Goal: Task Accomplishment & Management: Manage account settings

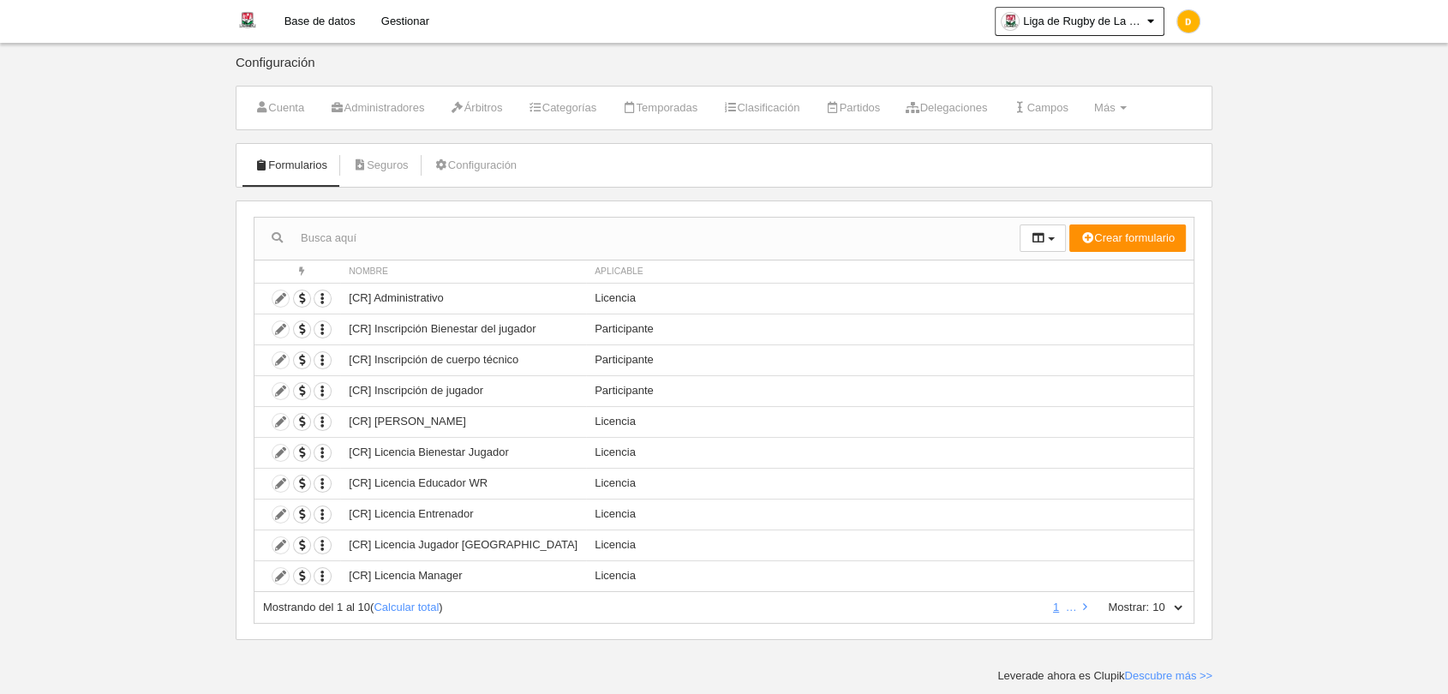
click at [1175, 600] on select "10 25 50 100 500" at bounding box center [1167, 607] width 36 height 15
select select "500"
click at [1149, 600] on select "10 25 50 100 500" at bounding box center [1167, 607] width 36 height 15
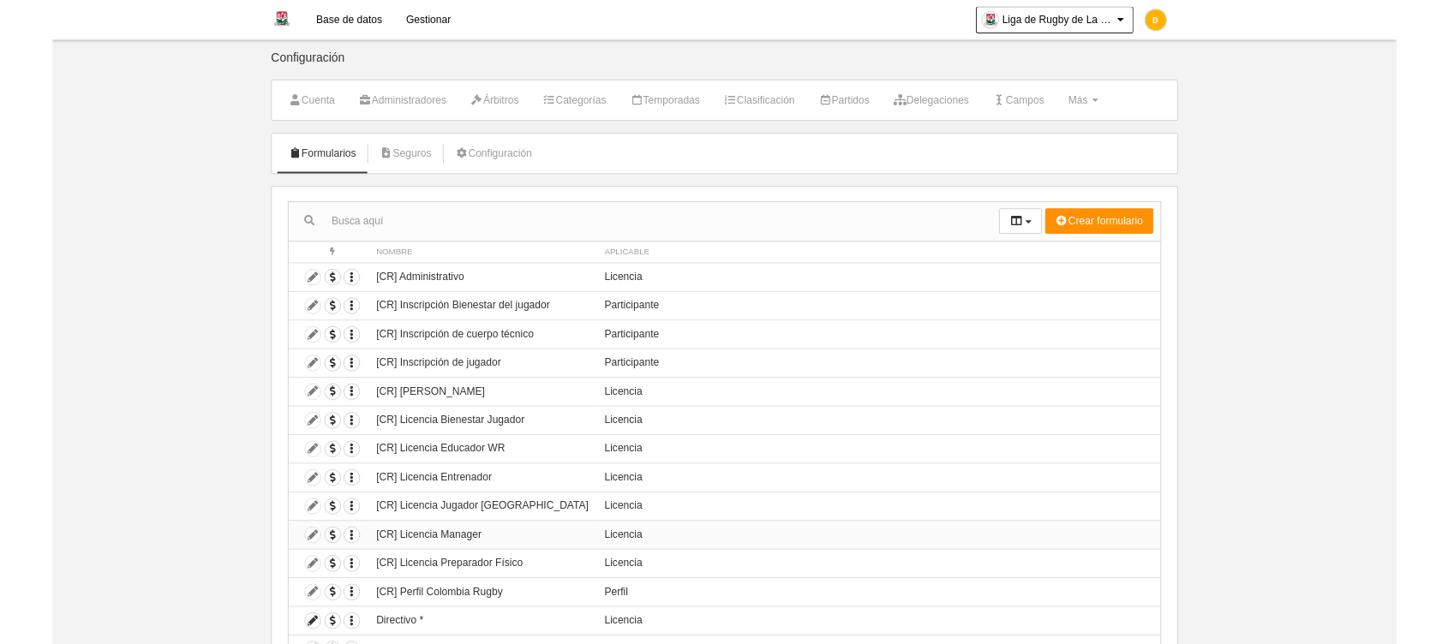
scroll to position [141, 0]
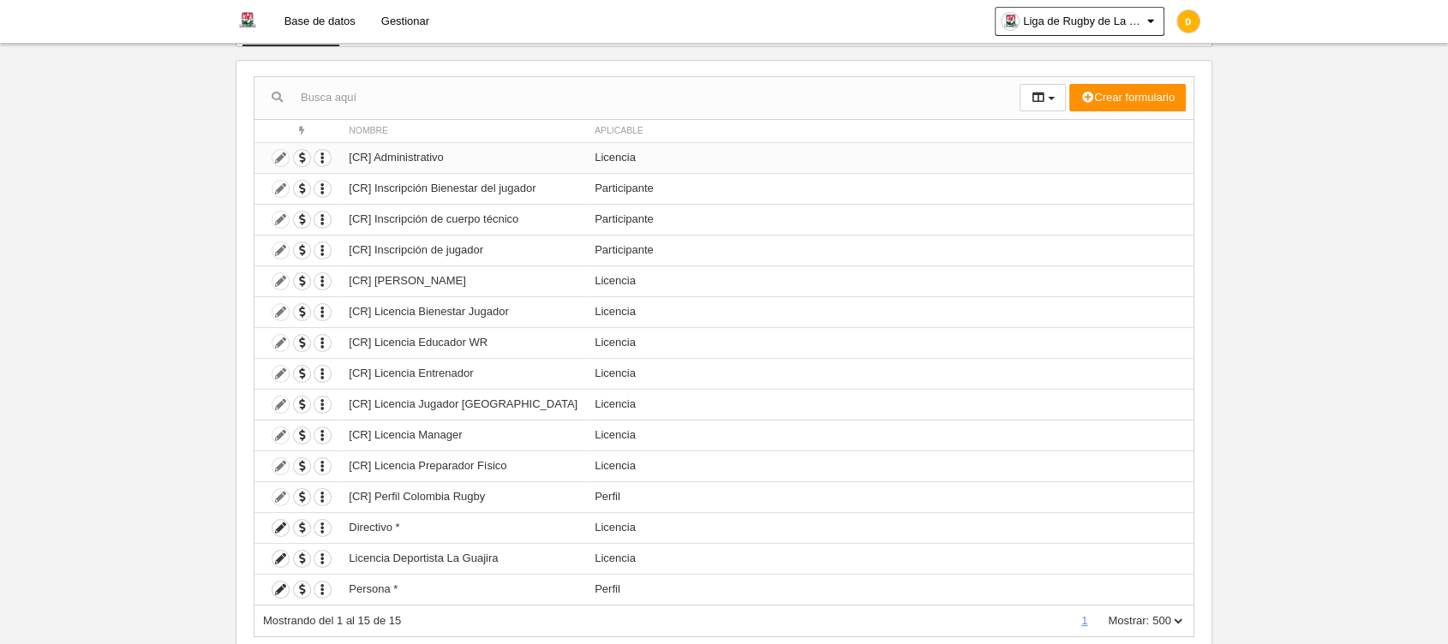
click at [278, 155] on td "Duplicar formulario Borrar formulario" at bounding box center [298, 157] width 86 height 31
click at [279, 155] on td "Duplicar formulario Borrar formulario" at bounding box center [298, 157] width 86 height 31
click at [279, 153] on td "Duplicar formulario Borrar formulario" at bounding box center [298, 157] width 86 height 31
click at [279, 156] on td "Duplicar formulario Borrar formulario" at bounding box center [298, 157] width 86 height 31
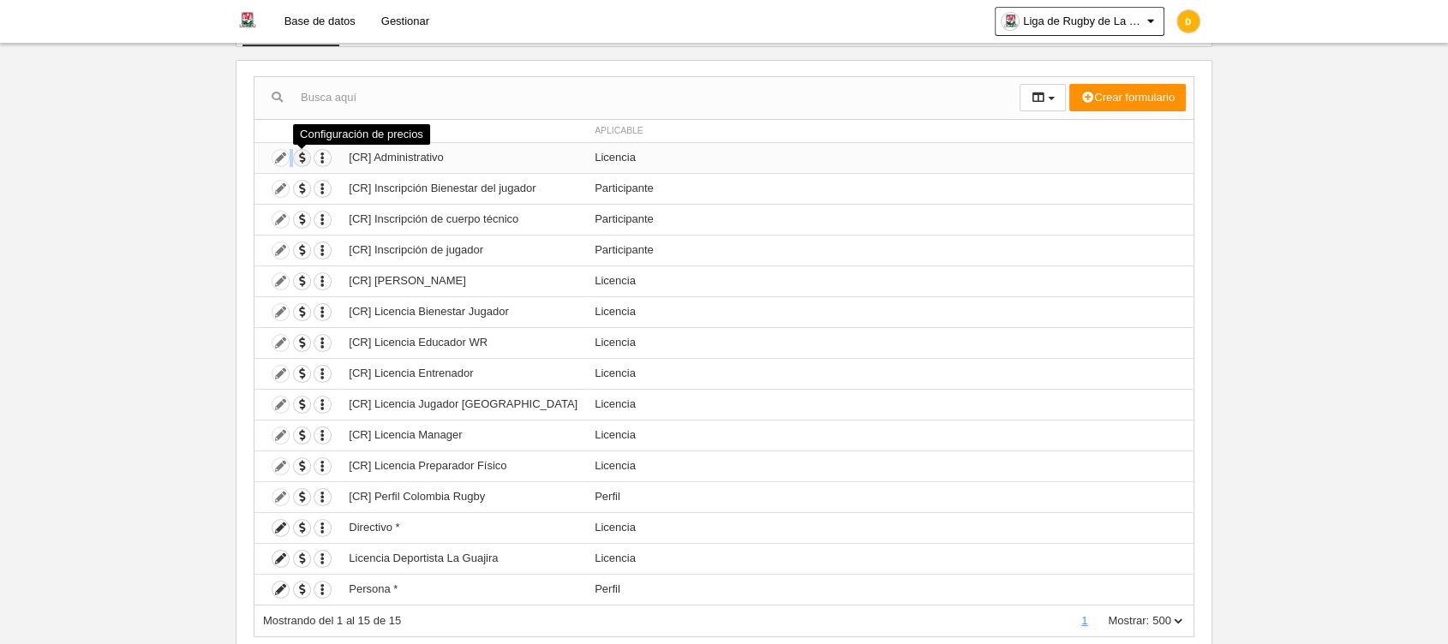
click at [295, 155] on span "button" at bounding box center [302, 158] width 16 height 16
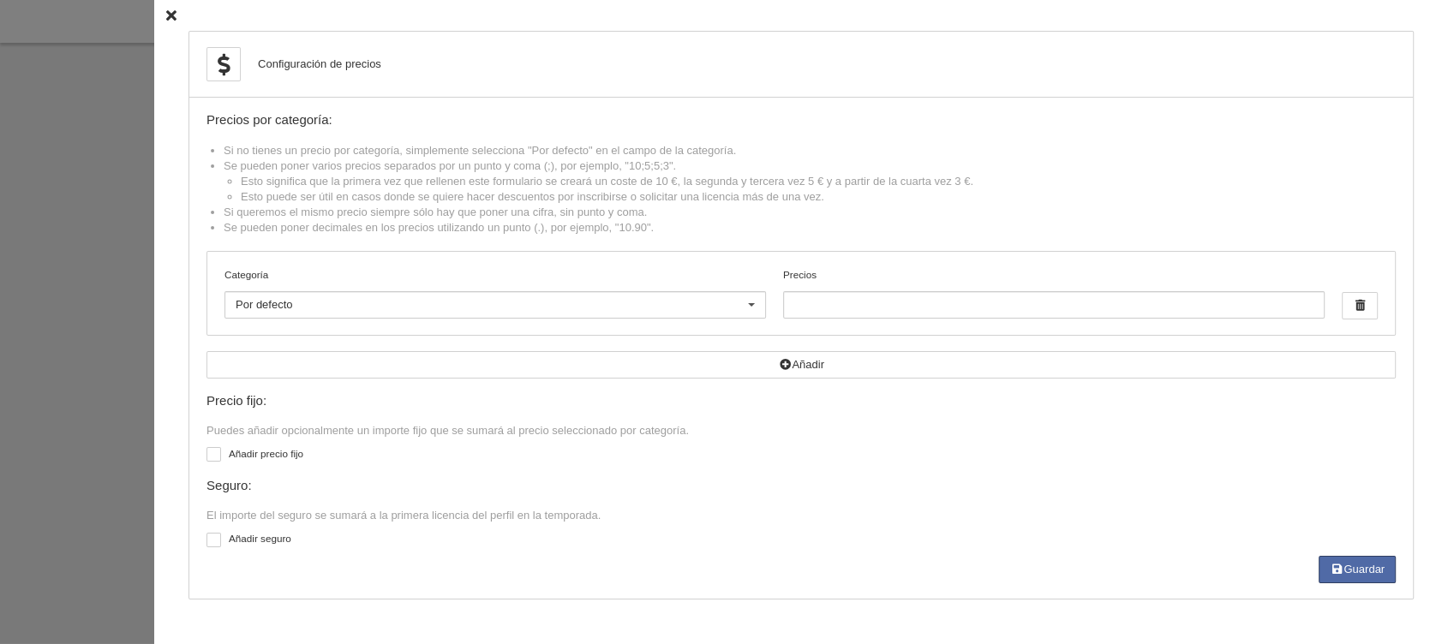
click at [166, 14] on icon at bounding box center [171, 15] width 10 height 11
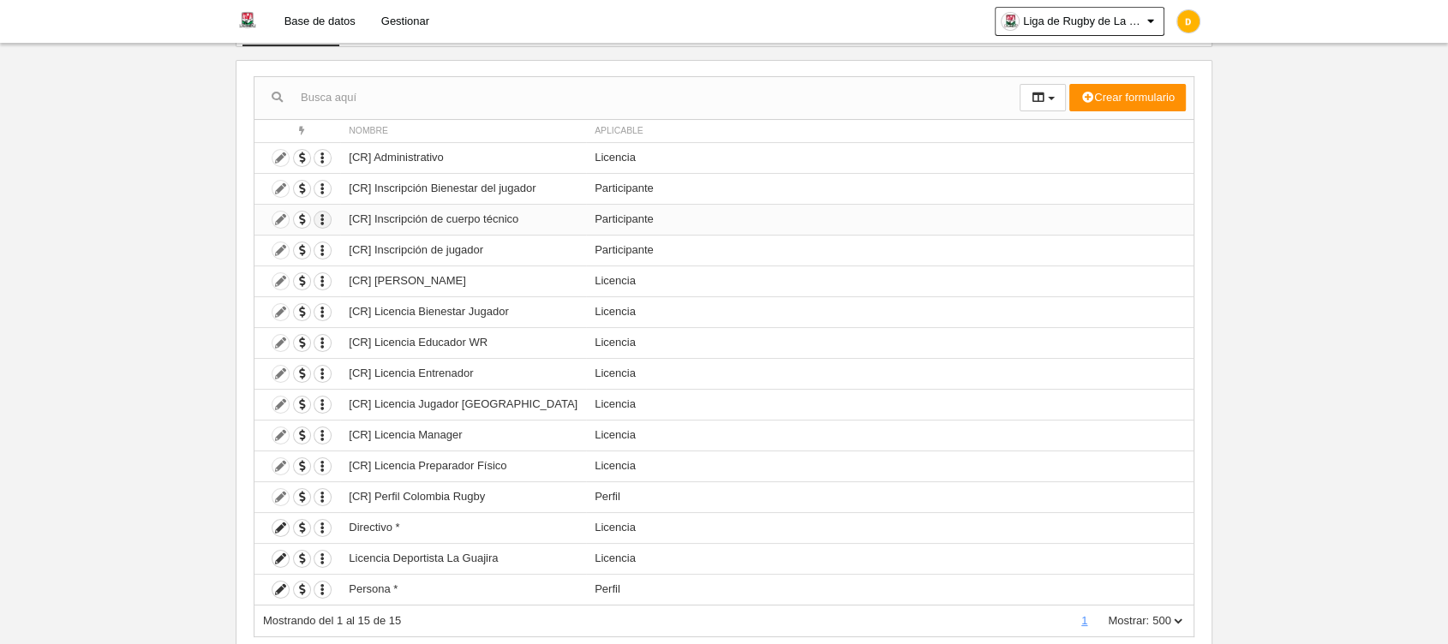
click at [321, 221] on icon "button" at bounding box center [323, 220] width 16 height 16
click at [279, 526] on icon at bounding box center [281, 528] width 16 height 16
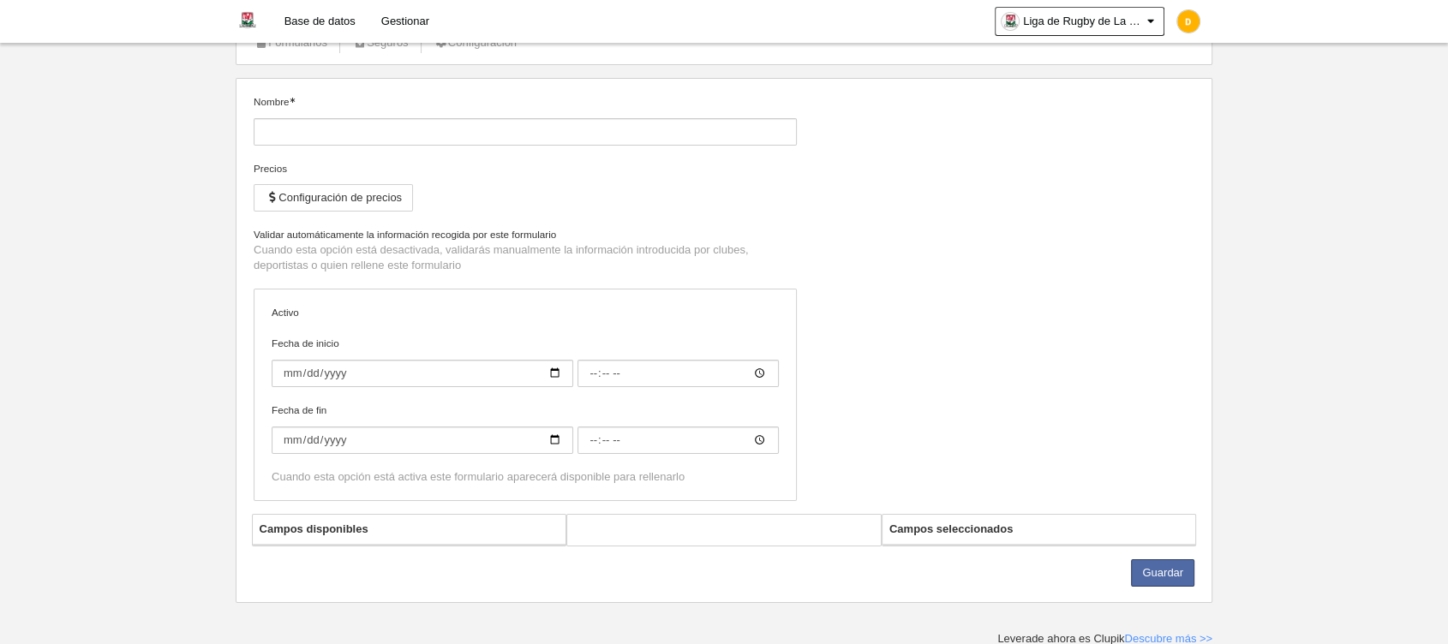
type input "Directivo *"
checkbox input "true"
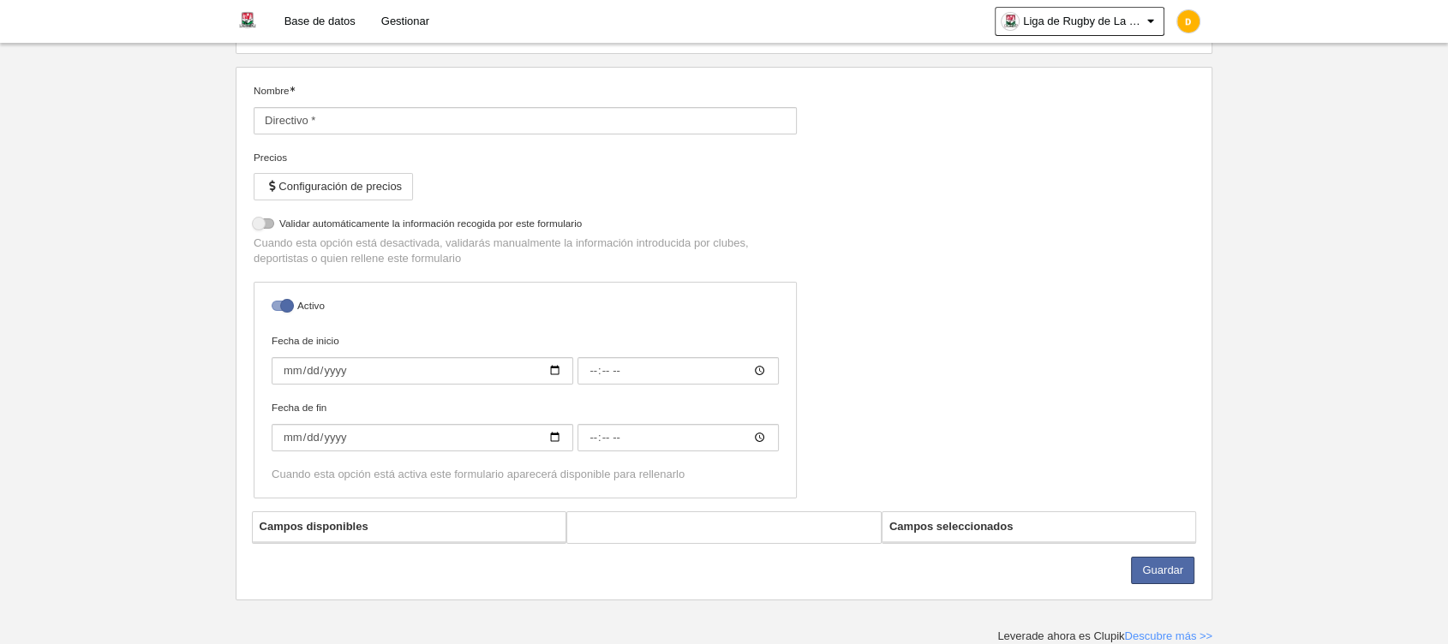
select select "selected"
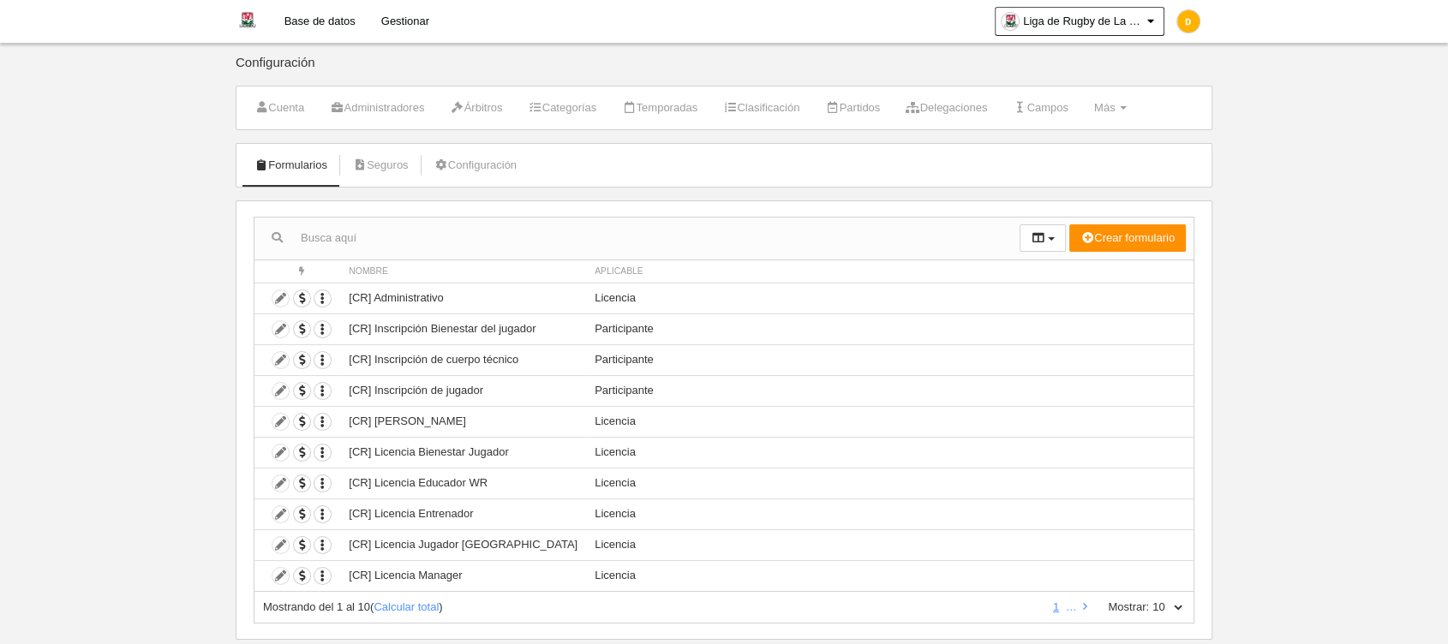
click at [1169, 609] on select "10 25 50 100 500" at bounding box center [1167, 607] width 36 height 15
select select "500"
click at [1149, 600] on select "10 25 50 100 500" at bounding box center [1167, 607] width 36 height 15
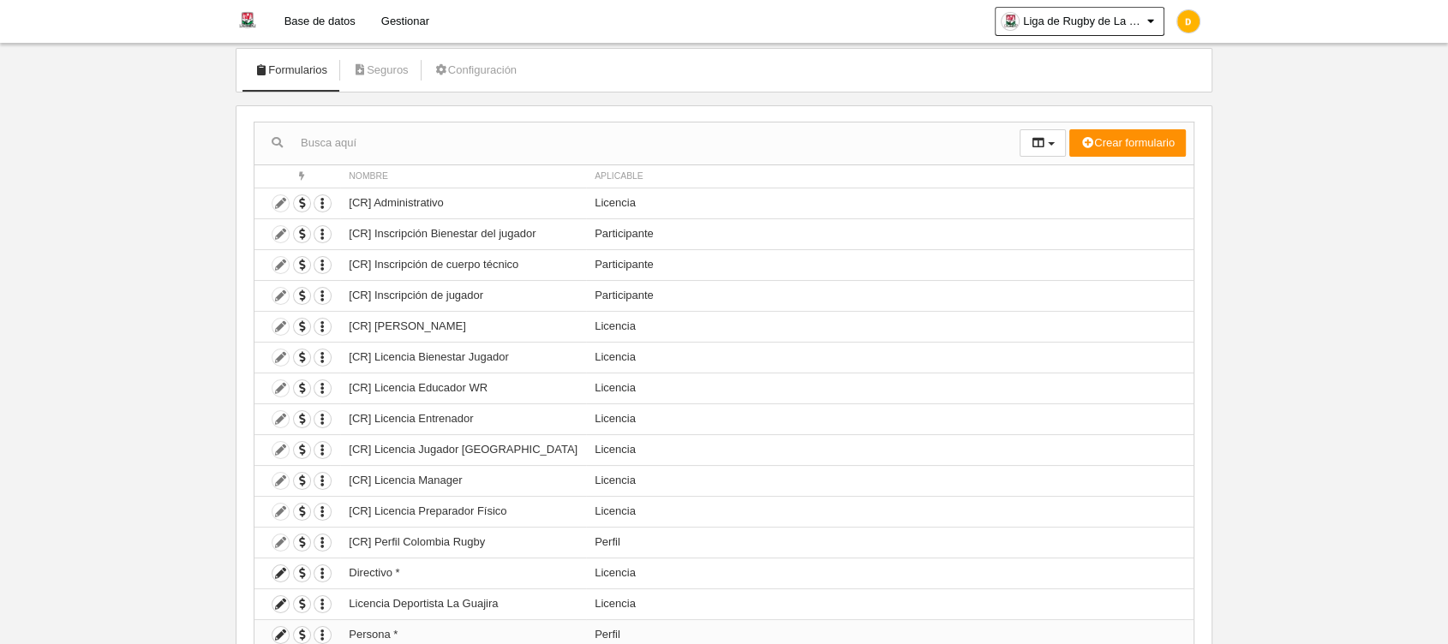
scroll to position [190, 0]
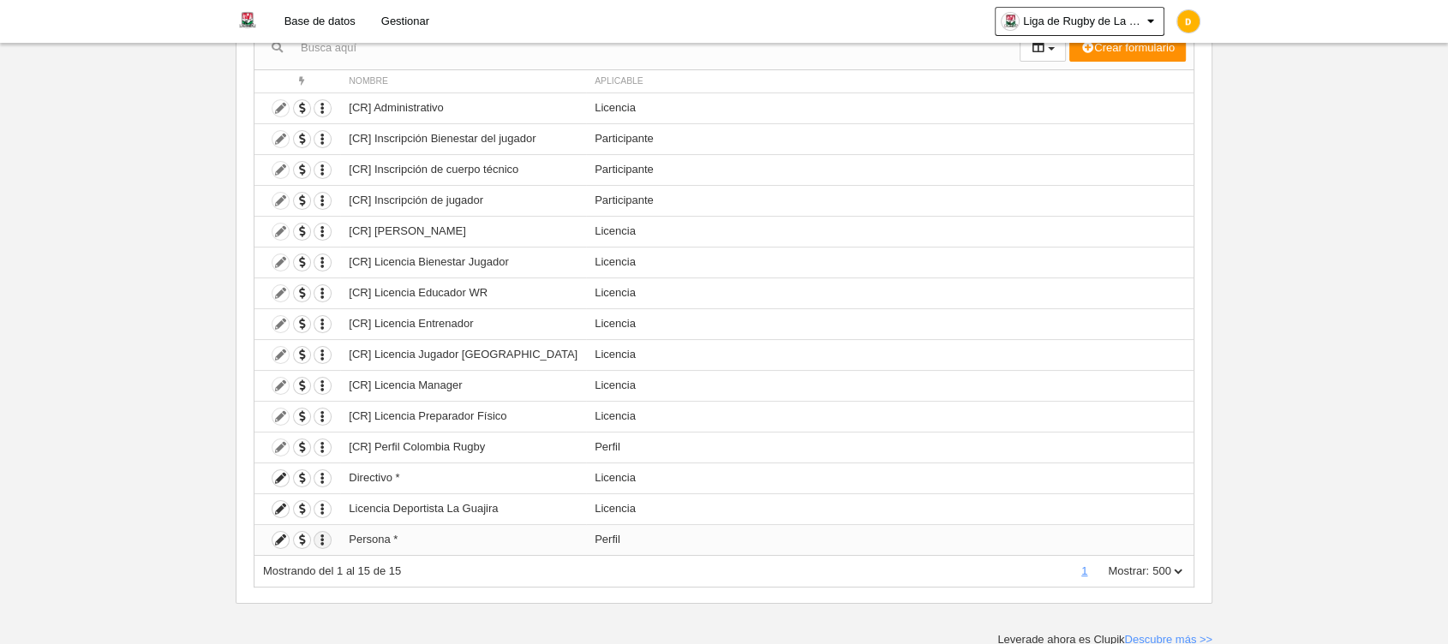
click at [326, 542] on icon "button" at bounding box center [323, 540] width 16 height 16
click at [1185, 34] on link "Daylan" at bounding box center [1189, 21] width 48 height 43
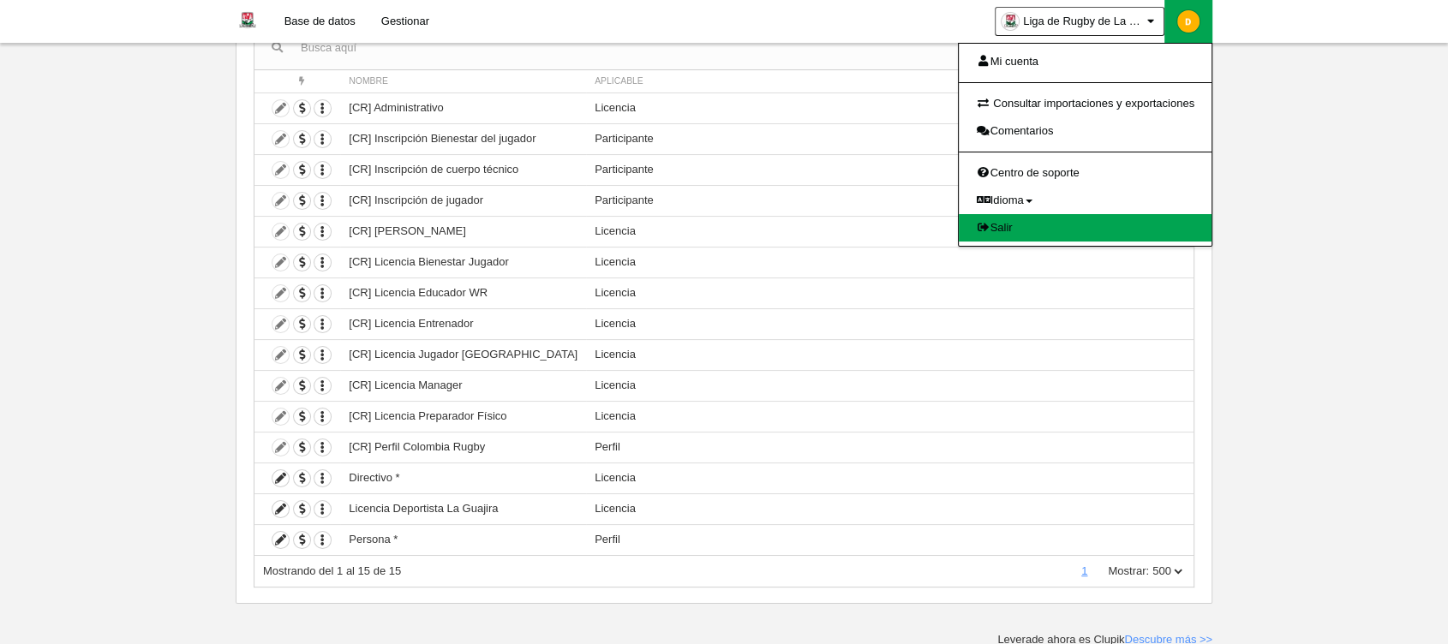
click at [992, 238] on link "Salir" at bounding box center [1085, 227] width 253 height 27
